Goal: Task Accomplishment & Management: Complete application form

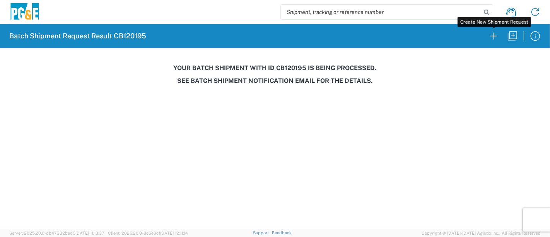
drag, startPoint x: 494, startPoint y: 40, endPoint x: 475, endPoint y: 0, distance: 44.1
click at [494, 40] on icon "button" at bounding box center [493, 36] width 12 height 12
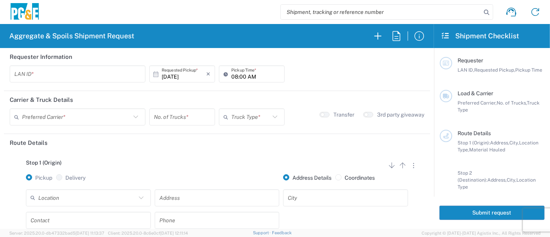
click at [29, 71] on input "text" at bounding box center [77, 74] width 126 height 14
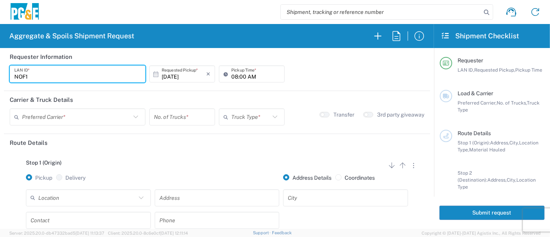
type input "NOF1"
click at [231, 76] on input "08:00 AM" at bounding box center [255, 74] width 49 height 14
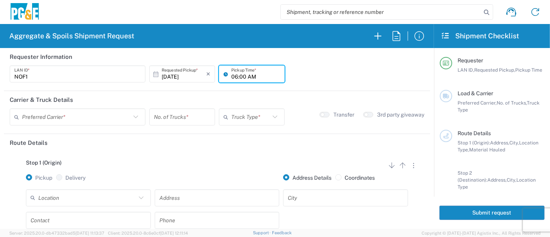
type input "06:00 AM"
click at [50, 113] on input "text" at bounding box center [76, 117] width 109 height 14
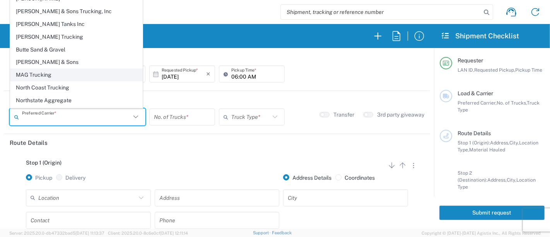
scroll to position [21, 0]
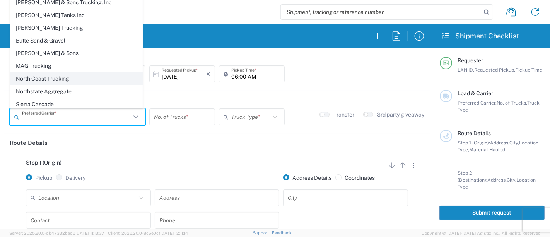
click at [60, 77] on span "North Coast Trucking" at bounding box center [76, 79] width 132 height 12
type input "North Coast Trucking"
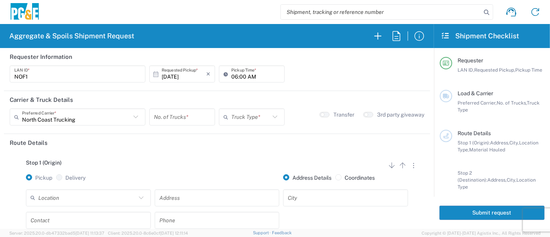
click at [171, 117] on input "number" at bounding box center [182, 117] width 56 height 14
type input "5"
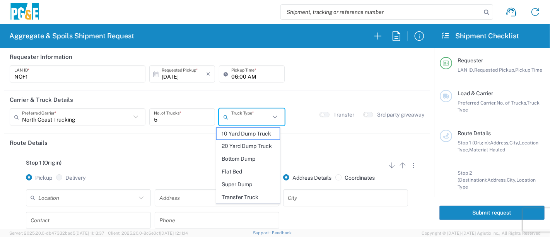
click at [264, 115] on input "text" at bounding box center [250, 117] width 39 height 14
click at [260, 183] on span "Super Dump" at bounding box center [247, 184] width 63 height 12
type input "Super Dump"
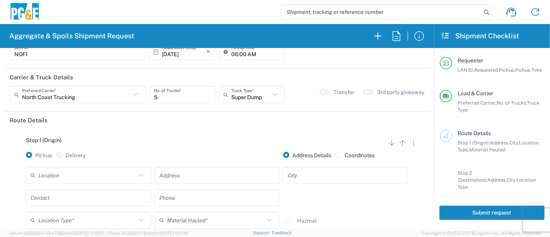
scroll to position [43, 0]
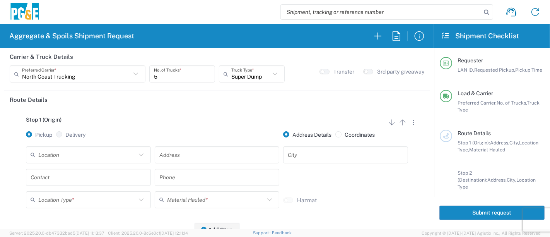
click at [104, 151] on input "text" at bounding box center [87, 155] width 98 height 14
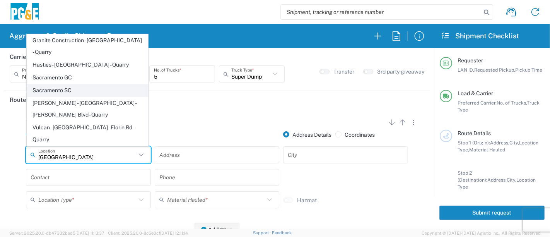
click at [63, 96] on span "Sacramento SC" at bounding box center [87, 90] width 121 height 12
type input "Sacramento SC"
type input "[STREET_ADDRESS][PERSON_NAME]"
type input "[GEOGRAPHIC_DATA]"
type input "Business No Loading Dock"
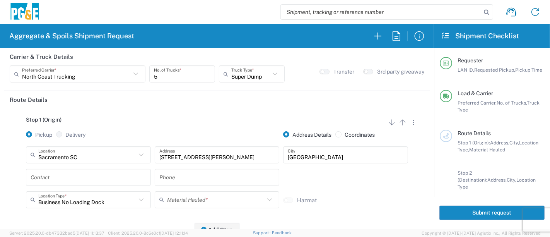
click at [72, 179] on input "text" at bounding box center [89, 177] width 116 height 14
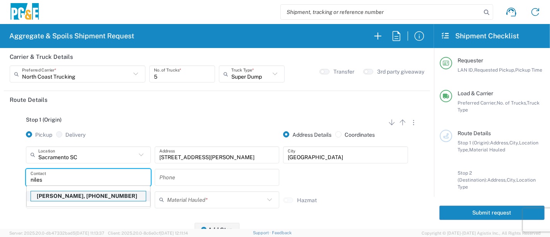
click at [70, 194] on p "[PERSON_NAME], [PHONE_NUMBER]" at bounding box center [88, 196] width 115 height 10
type input "[PERSON_NAME]"
type input "[PHONE_NUMBER]"
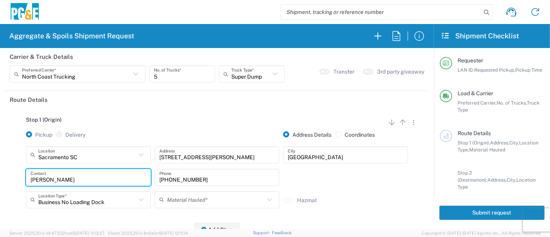
click at [184, 200] on input "text" at bounding box center [216, 199] width 98 height 14
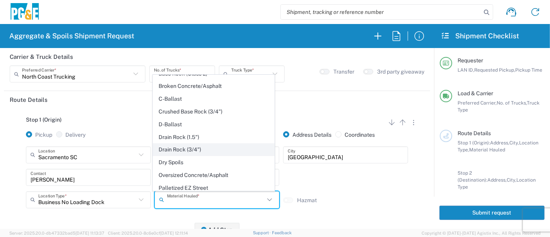
scroll to position [86, 0]
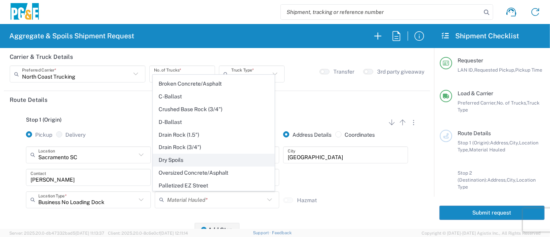
click at [189, 156] on span "Dry Spoils" at bounding box center [213, 160] width 121 height 12
type input "Dry Spoils"
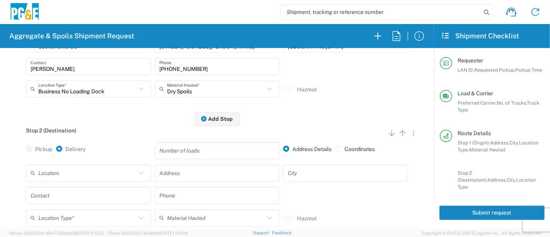
scroll to position [172, 0]
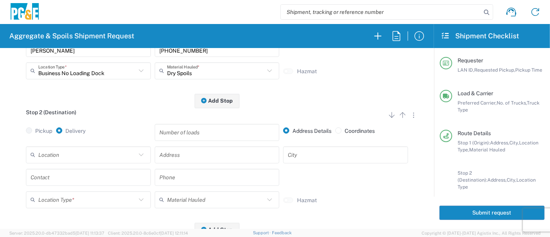
click at [72, 153] on input "text" at bounding box center [87, 155] width 98 height 14
drag, startPoint x: 78, startPoint y: 139, endPoint x: 62, endPoint y: 174, distance: 38.9
click at [78, 139] on span "[PERSON_NAME] Road - Recology Landfill" at bounding box center [87, 139] width 121 height 12
type input "[PERSON_NAME] Road - Recology Landfill"
type input "[STREET_ADDRESS][PERSON_NAME]"
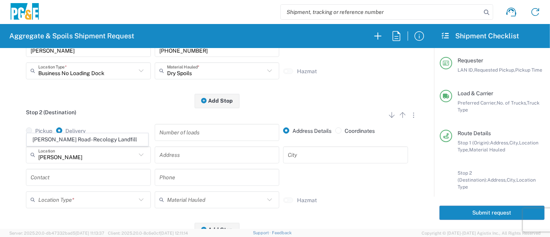
type input "Wheatland"
type input "Landfill"
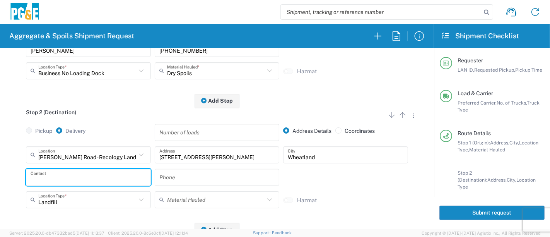
click at [62, 175] on input "text" at bounding box center [89, 177] width 116 height 14
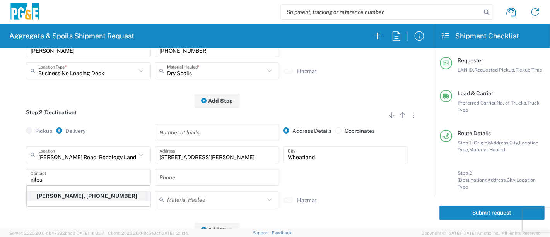
click at [56, 196] on p "[PERSON_NAME], [PHONE_NUMBER]" at bounding box center [88, 196] width 115 height 10
type input "[PERSON_NAME]"
type input "[PHONE_NUMBER]"
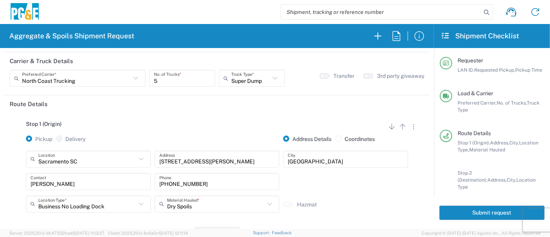
scroll to position [0, 0]
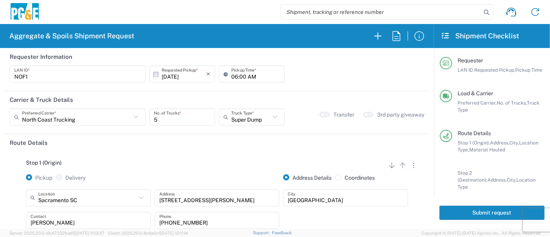
click at [491, 209] on button "Submit request" at bounding box center [491, 212] width 105 height 14
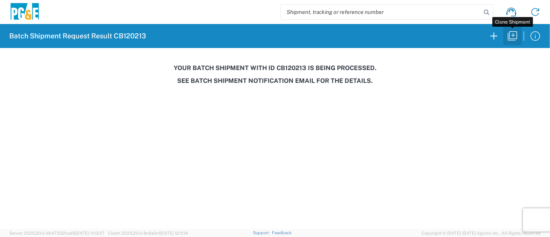
click at [512, 34] on icon "button" at bounding box center [512, 36] width 12 height 12
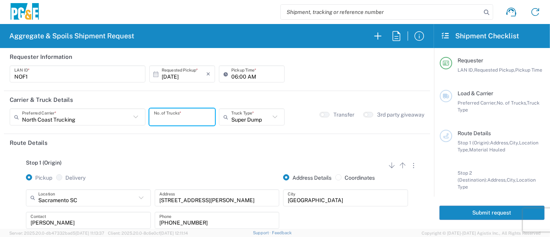
click at [170, 119] on input "number" at bounding box center [182, 117] width 56 height 14
type input "7"
click at [237, 119] on input "text" at bounding box center [250, 117] width 39 height 14
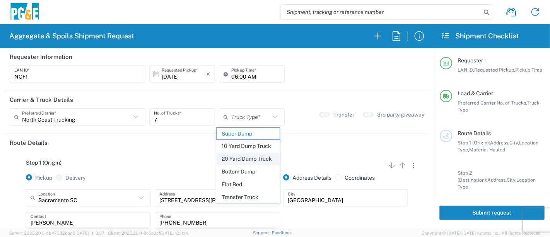
click at [241, 160] on span "20 Yard Dump Truck" at bounding box center [247, 159] width 63 height 12
type input "20 Yard Dump Truck"
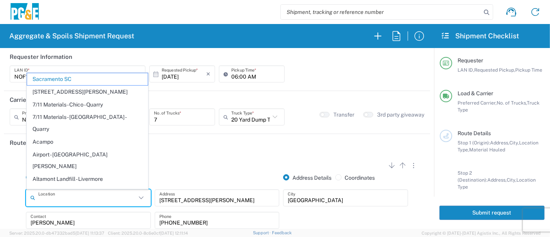
click at [0, 208] on form "Requester Information NOF1 LAN ID * [DATE] × Requested Pickup * Cancel Apply 06…" at bounding box center [217, 138] width 434 height 180
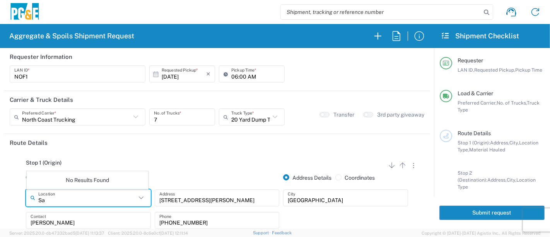
type input "S"
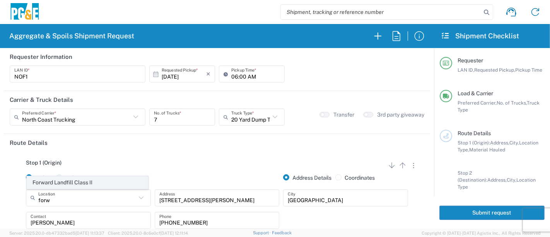
click at [56, 182] on span "Forward Landfill Class II" at bounding box center [87, 182] width 121 height 12
type input "Forward Landfill Class II"
type input "[STREET_ADDRESS][PERSON_NAME]"
type input "Manteca"
type input "Landfill"
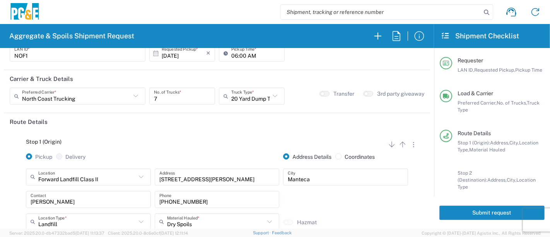
scroll to position [86, 0]
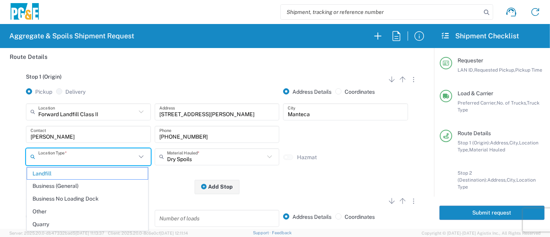
click at [75, 162] on input "text" at bounding box center [87, 157] width 98 height 14
click at [75, 161] on input "text" at bounding box center [87, 157] width 98 height 14
click at [73, 173] on span "Landfill" at bounding box center [87, 173] width 121 height 12
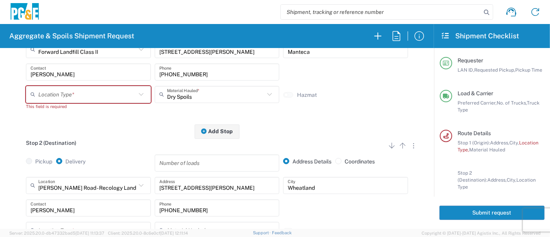
scroll to position [172, 0]
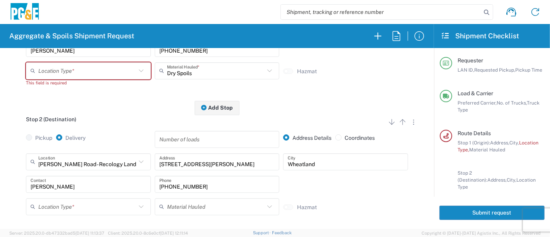
click at [116, 67] on input "text" at bounding box center [87, 71] width 98 height 14
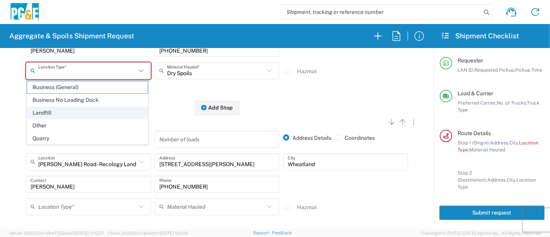
click at [54, 111] on span "Landfill" at bounding box center [87, 113] width 121 height 12
type input "Landfill"
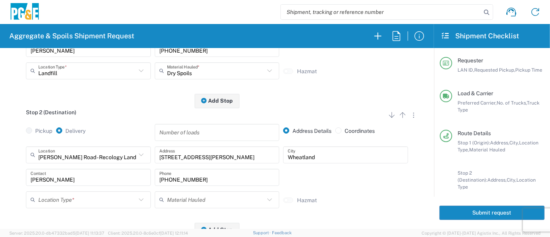
click at [87, 201] on input "text" at bounding box center [87, 199] width 98 height 14
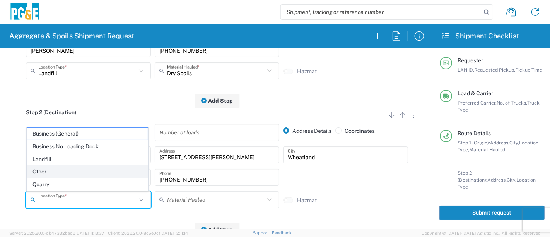
click at [72, 173] on span "Other" at bounding box center [87, 171] width 121 height 12
type input "Other"
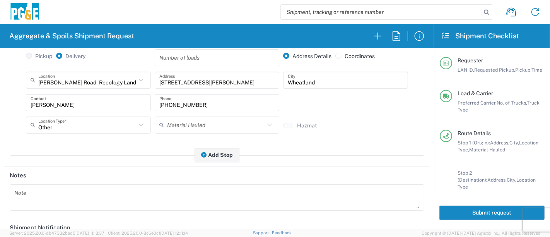
scroll to position [352, 0]
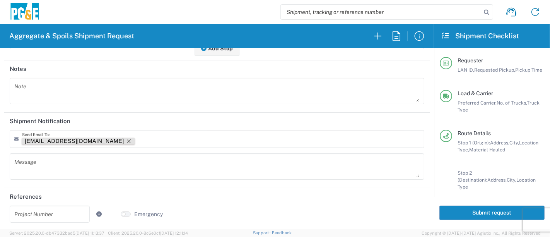
click at [126, 141] on icon "Remove tag" at bounding box center [129, 141] width 6 height 6
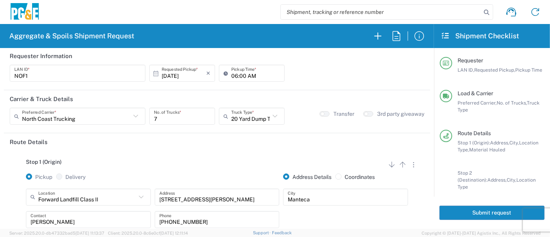
scroll to position [0, 0]
click at [472, 215] on button "Submit request" at bounding box center [491, 212] width 105 height 14
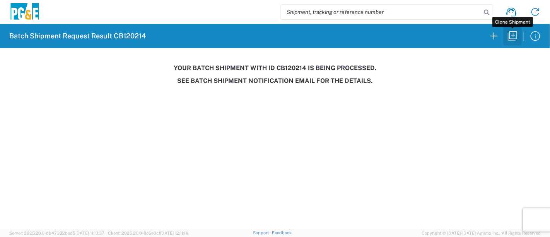
click at [515, 33] on icon "button" at bounding box center [512, 36] width 12 height 12
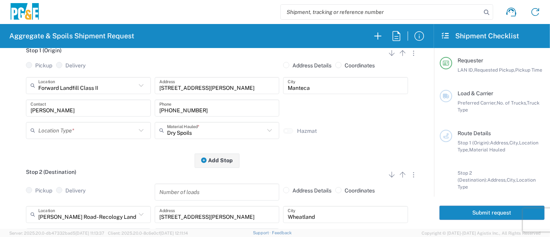
scroll to position [95, 0]
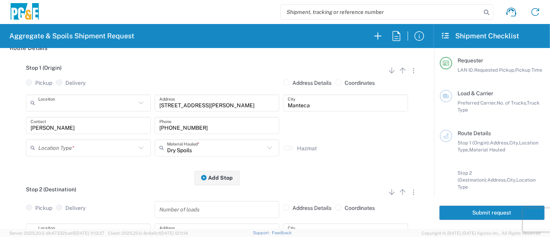
click at [89, 101] on input "text" at bounding box center [87, 103] width 98 height 14
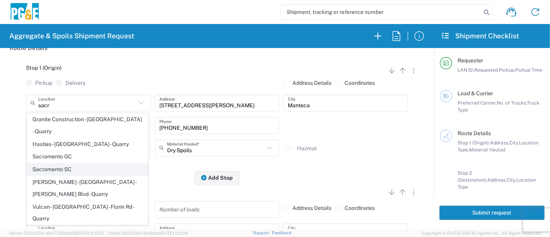
click at [53, 163] on span "Sacramento SC" at bounding box center [87, 169] width 121 height 12
type input "Sacramento SC"
type input "[STREET_ADDRESS][PERSON_NAME]"
type input "[GEOGRAPHIC_DATA]"
type input "Business No Loading Dock"
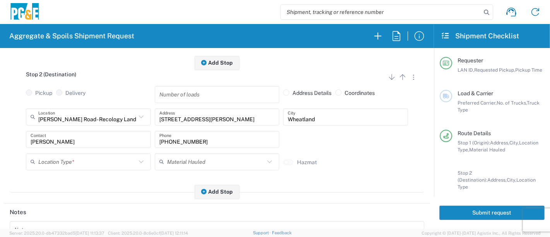
scroll to position [224, 0]
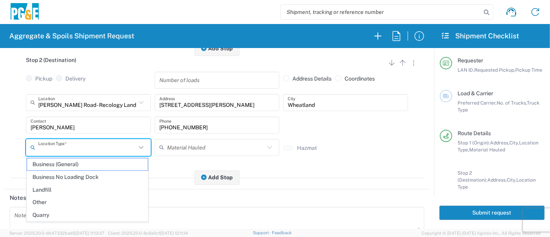
click at [80, 152] on input "text" at bounding box center [87, 147] width 98 height 14
click at [34, 202] on span "Other" at bounding box center [87, 202] width 121 height 12
type input "Other"
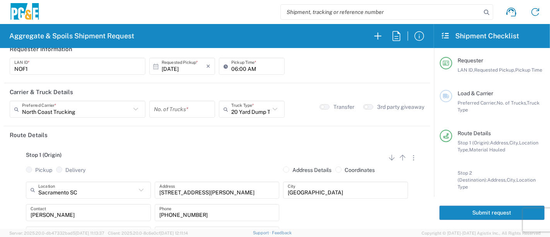
scroll to position [0, 0]
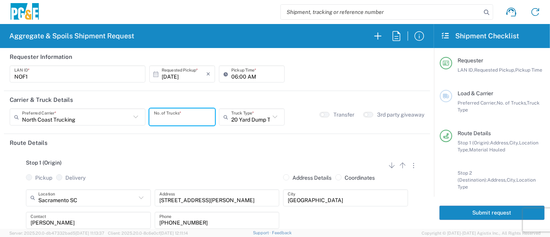
click at [162, 115] on input "number" at bounding box center [182, 117] width 56 height 14
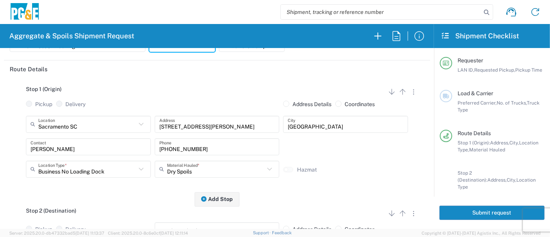
scroll to position [172, 0]
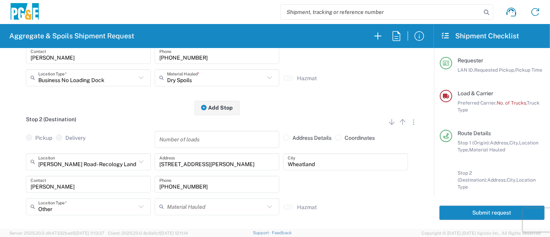
click at [69, 162] on div "[PERSON_NAME][GEOGRAPHIC_DATA] - Recology Landfill Location" at bounding box center [88, 161] width 125 height 17
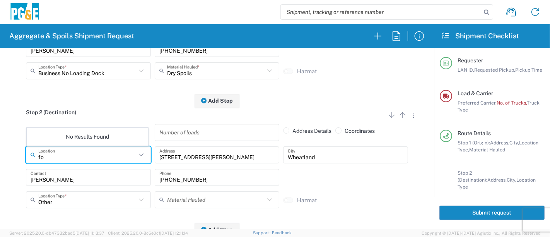
type input "f"
type input "forw"
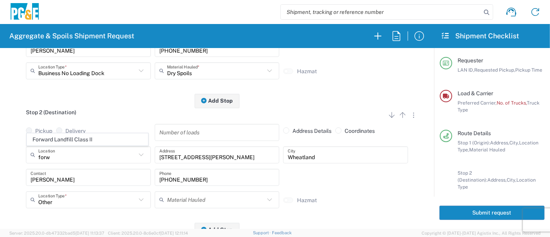
drag, startPoint x: 71, startPoint y: 132, endPoint x: 67, endPoint y: 137, distance: 6.3
click at [67, 137] on div "Stop 2 (Destination) Add Stop Above Add Stop Below Remove Stop Pickup Delivery …" at bounding box center [217, 165] width 414 height 129
click at [70, 158] on input "text" at bounding box center [87, 155] width 98 height 14
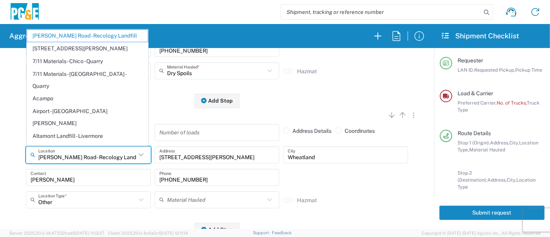
click at [70, 158] on input "[PERSON_NAME] Road - Recology Landfill" at bounding box center [87, 155] width 98 height 14
drag, startPoint x: 123, startPoint y: 158, endPoint x: 0, endPoint y: 160, distance: 122.5
click at [0, 160] on form "Requester Information NOF1 LAN ID * [DATE] × Requested Pickup * Cancel Apply 06…" at bounding box center [217, 138] width 434 height 180
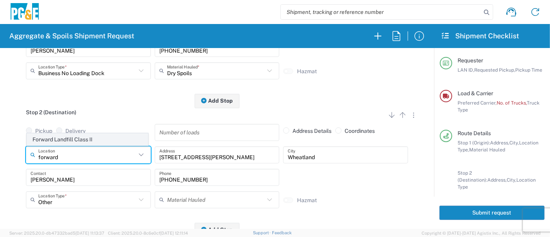
click at [58, 138] on span "Forward Landfill Class II" at bounding box center [87, 139] width 121 height 12
type input "Forward Landfill Class II"
type input "[STREET_ADDRESS][PERSON_NAME]"
type input "Manteca"
type input "Landfill"
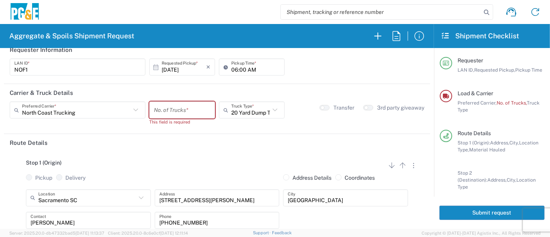
scroll to position [0, 0]
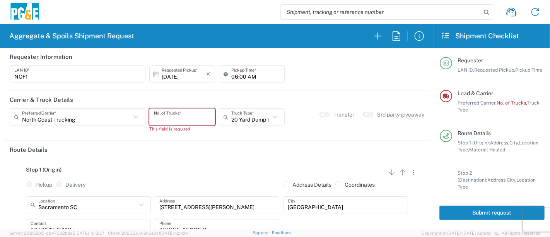
click at [187, 118] on input "number" at bounding box center [182, 117] width 56 height 14
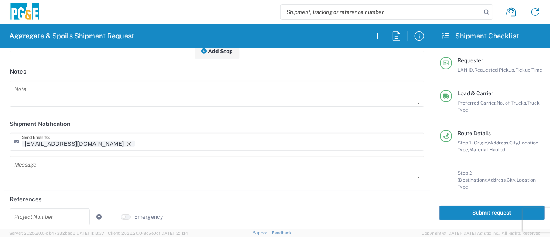
scroll to position [352, 0]
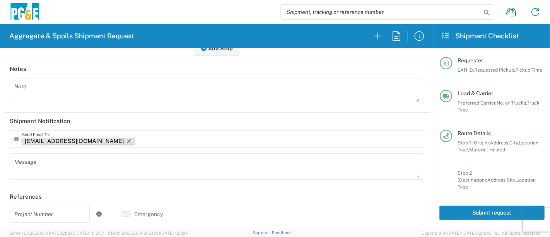
type input "7"
click at [77, 140] on tag-ripple at bounding box center [78, 141] width 112 height 6
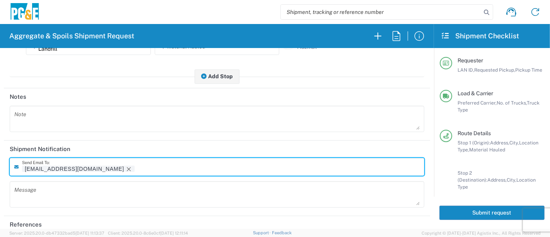
scroll to position [310, 0]
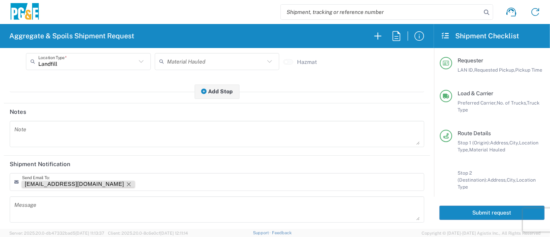
click at [126, 184] on icon "Remove tag" at bounding box center [129, 184] width 6 height 6
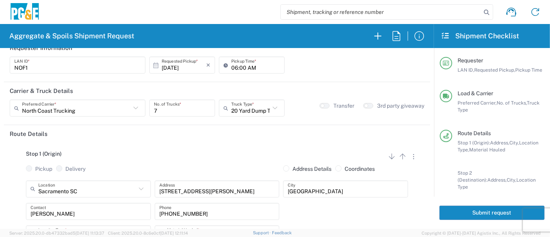
scroll to position [0, 0]
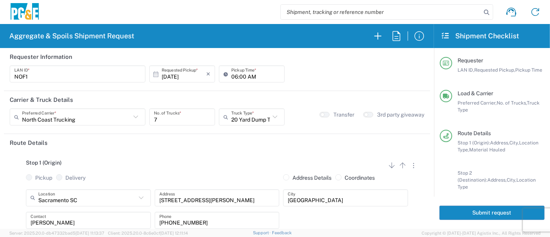
click at [483, 214] on button "Submit request" at bounding box center [491, 212] width 105 height 14
